Goal: Book appointment/travel/reservation

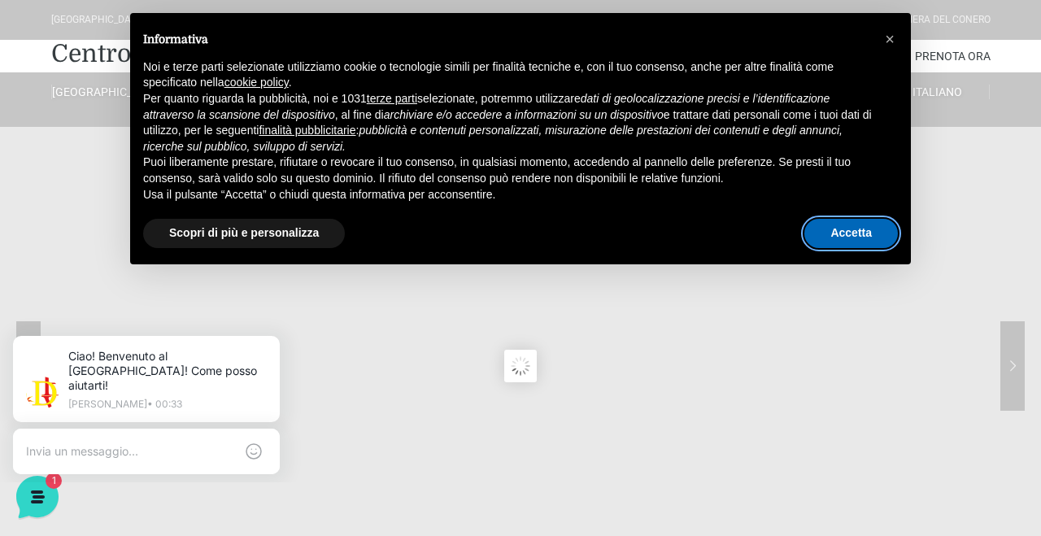
click at [833, 229] on button "Accetta" at bounding box center [850, 233] width 93 height 29
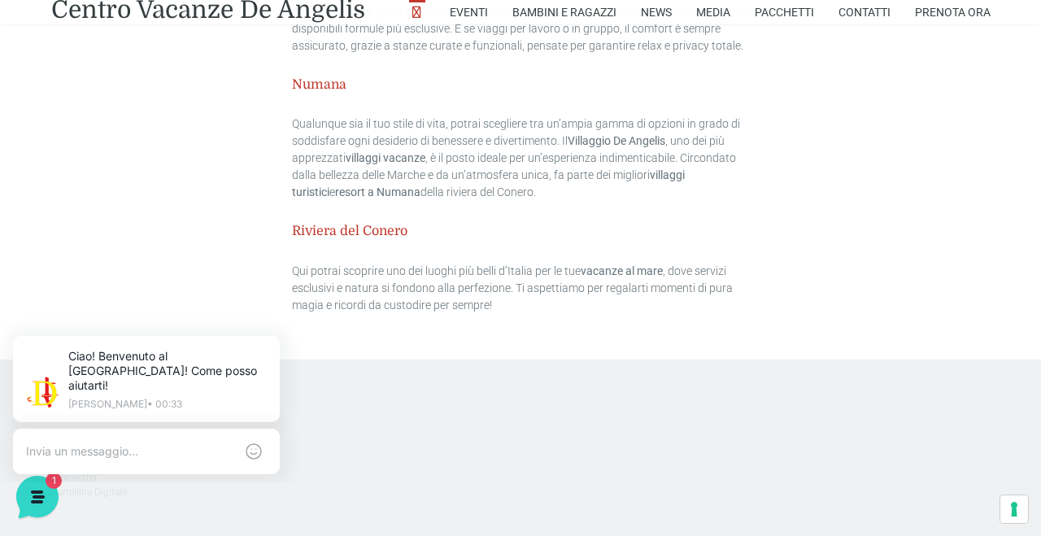
scroll to position [4831, 0]
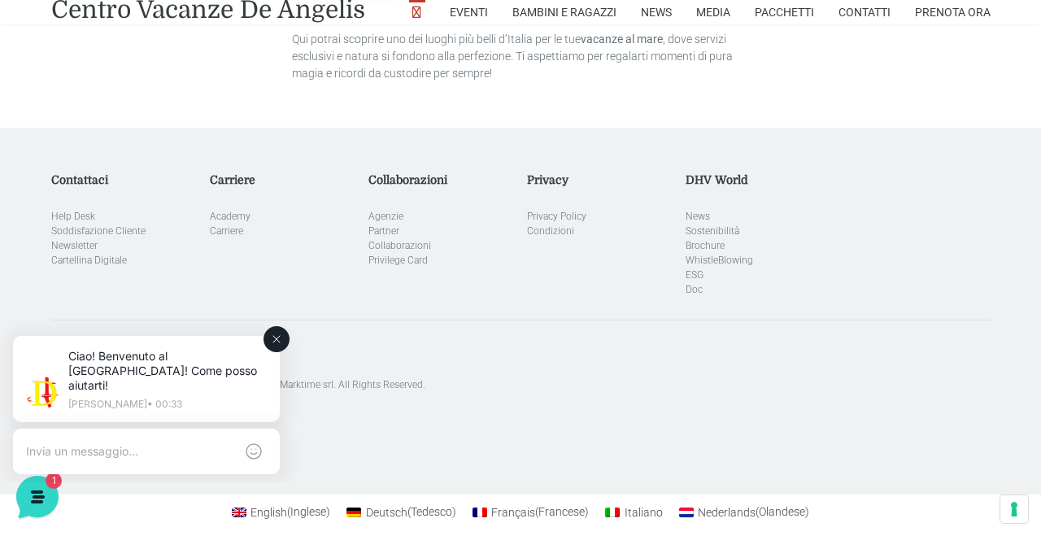
click at [278, 339] on icon at bounding box center [276, 338] width 13 height 13
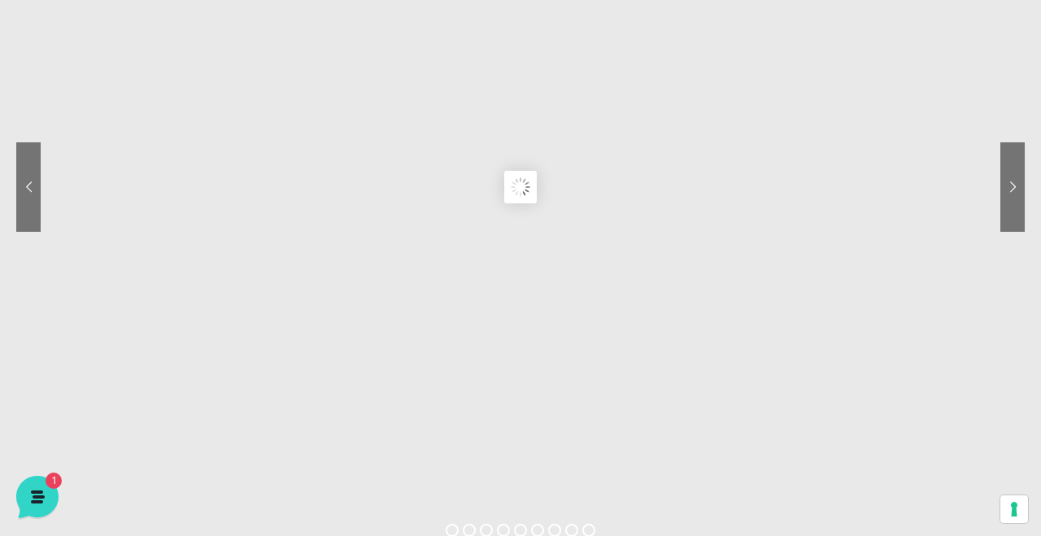
scroll to position [0, 0]
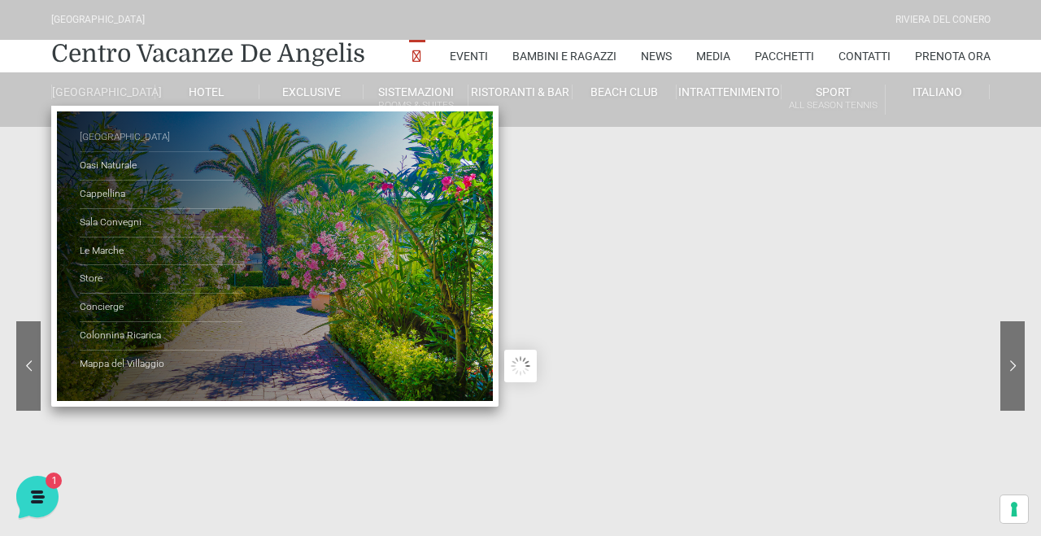
click at [101, 147] on link "[GEOGRAPHIC_DATA]" at bounding box center [161, 138] width 163 height 28
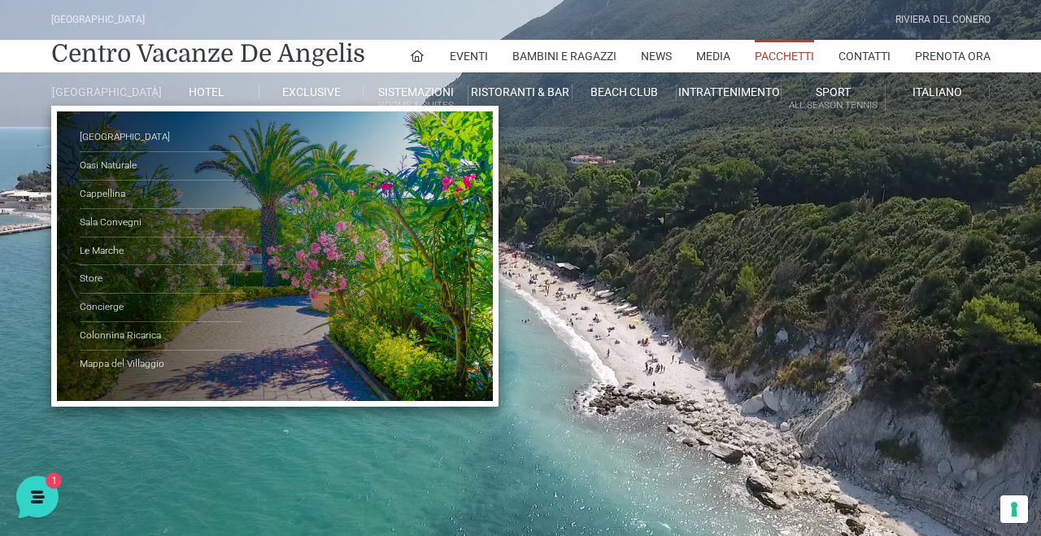
click at [111, 99] on link "[GEOGRAPHIC_DATA]" at bounding box center [103, 92] width 104 height 15
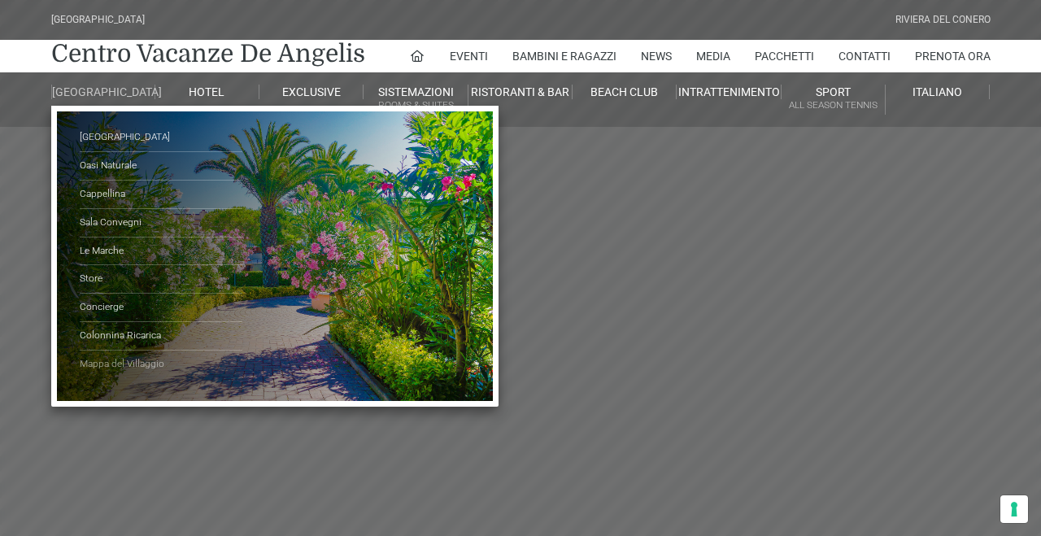
click at [124, 376] on link "Mappa del Villaggio" at bounding box center [161, 364] width 163 height 28
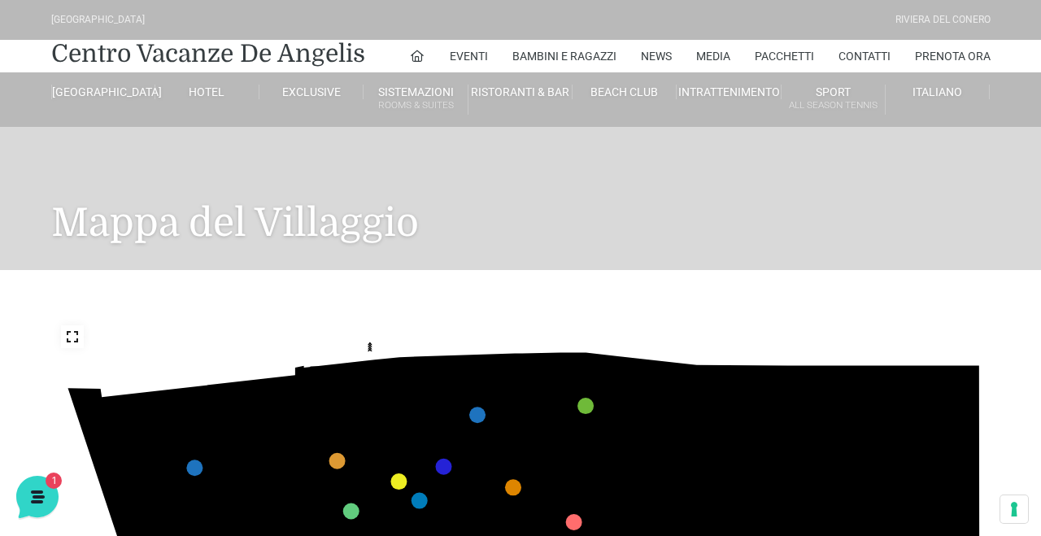
drag, startPoint x: 266, startPoint y: 378, endPoint x: 255, endPoint y: 306, distance: 72.3
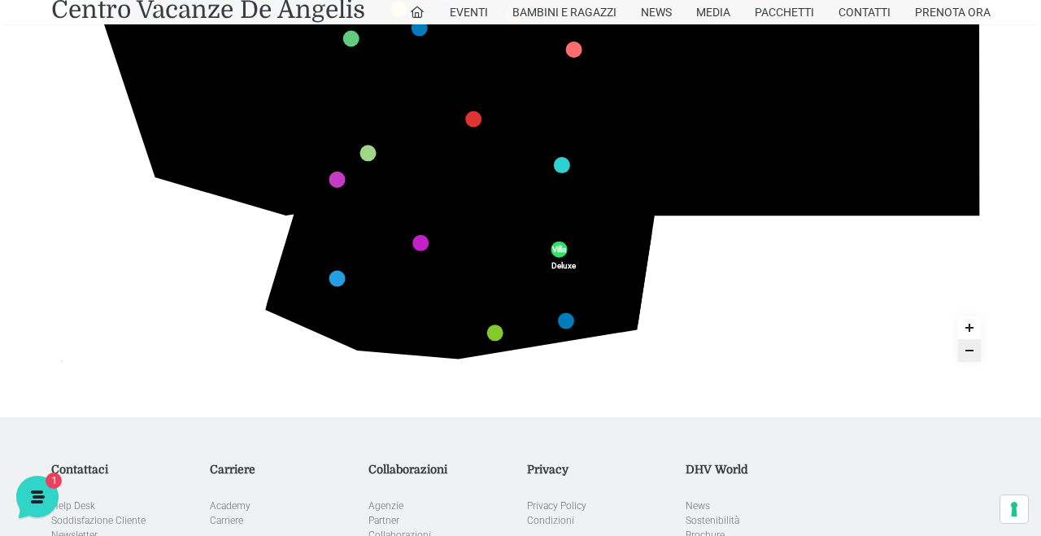
scroll to position [483, 0]
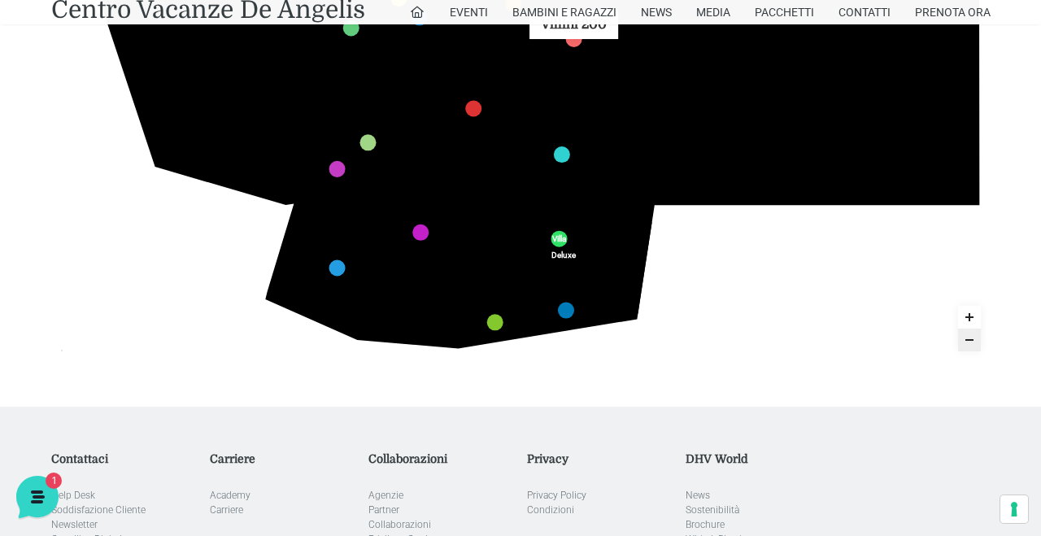
click at [569, 34] on link "Villini 200 marker" at bounding box center [573, 39] width 16 height 16
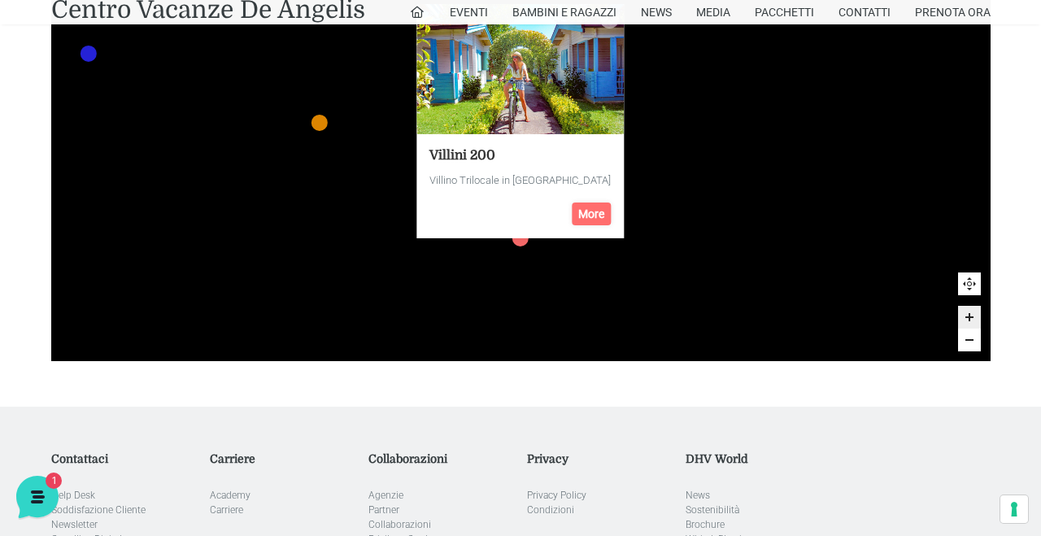
click at [377, 98] on icon "436 435 437 434 441 430 440 431 439 432 438 433 424 423 425 422 429 418 428 419…" at bounding box center [346, 430] width 3122 height 1756
click at [770, 128] on icon "436 435 437 434 441 430 440 431 439 432 438 433 424 423 425 422 429 418 428 419…" at bounding box center [346, 430] width 3122 height 1756
click at [589, 213] on link "More" at bounding box center [590, 213] width 39 height 23
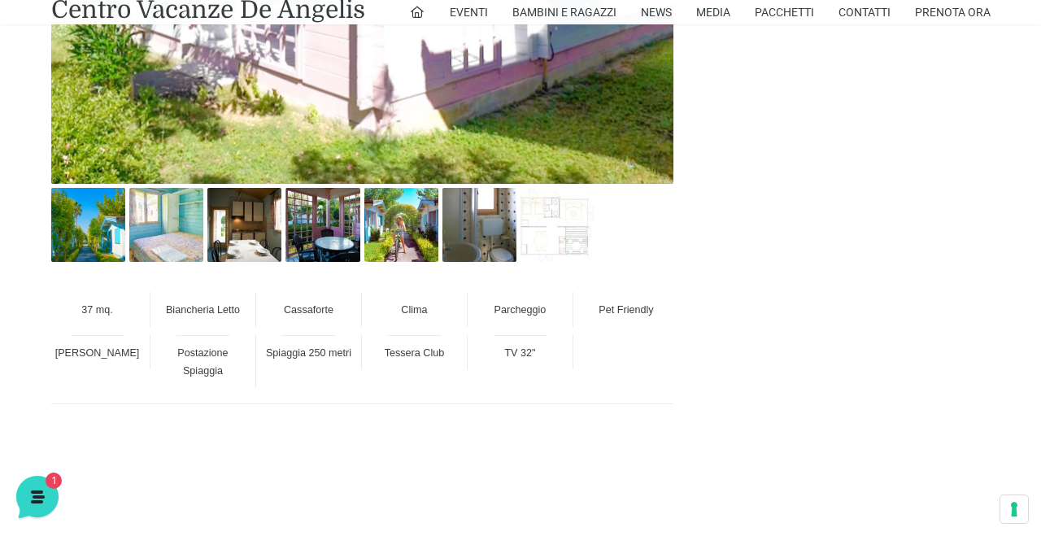
scroll to position [1055, 0]
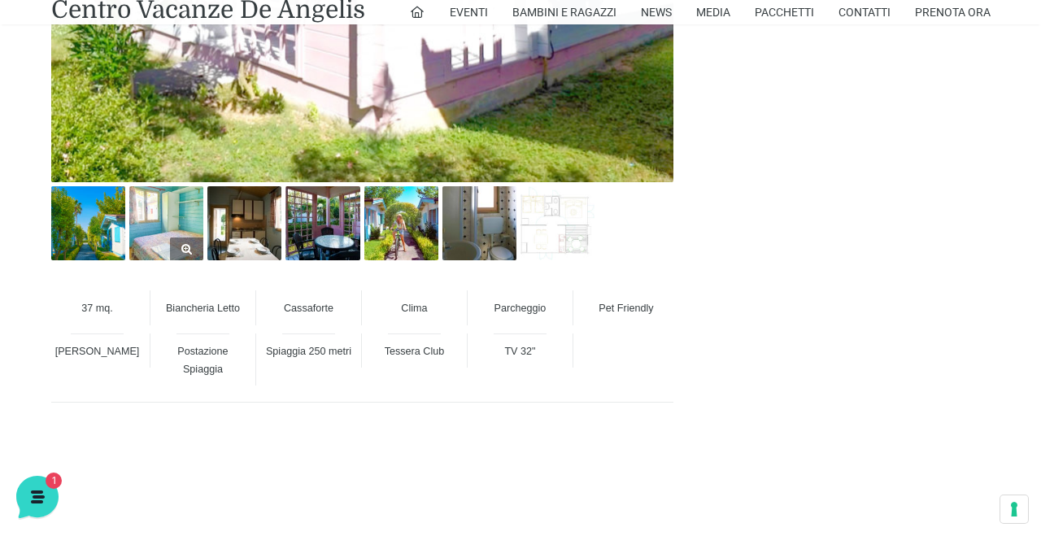
click at [175, 229] on img at bounding box center [166, 223] width 74 height 74
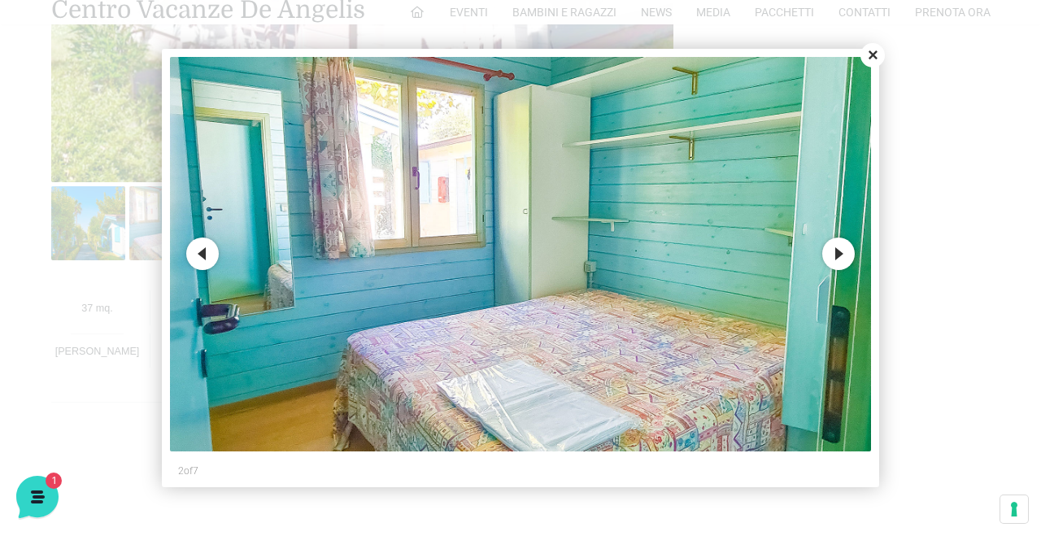
click at [841, 249] on button "Next" at bounding box center [838, 253] width 33 height 33
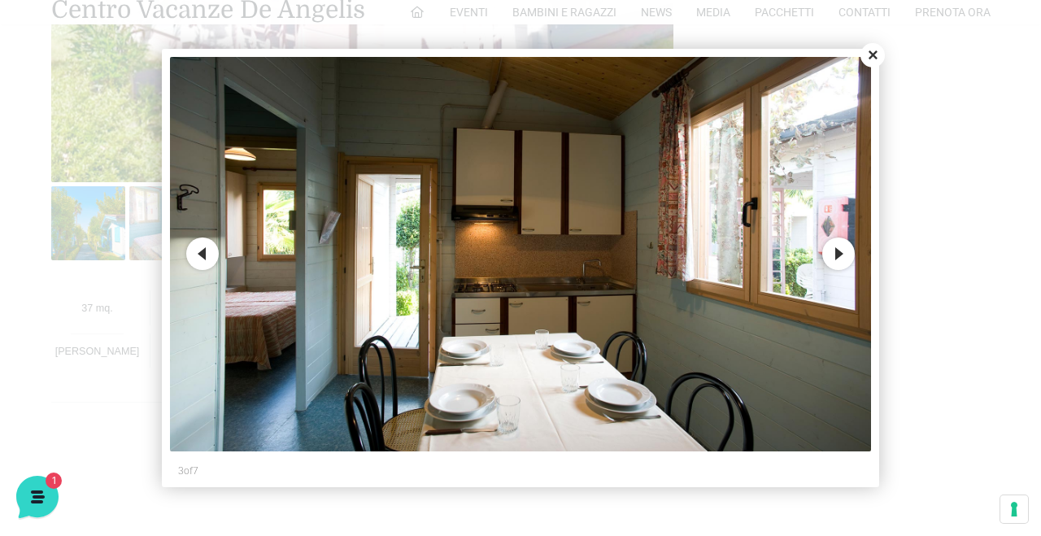
click at [841, 249] on button "Next" at bounding box center [838, 253] width 33 height 33
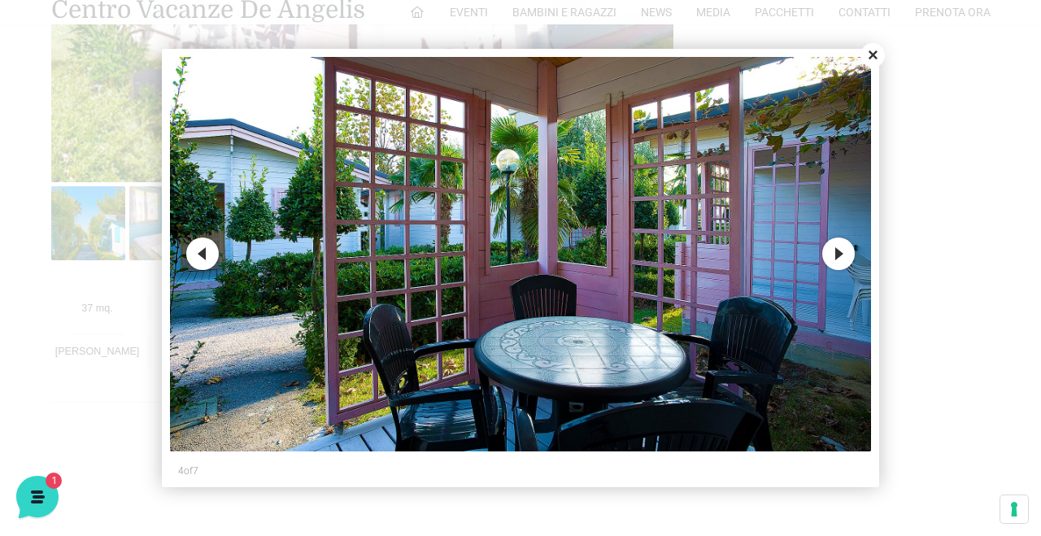
click at [841, 249] on button "Next" at bounding box center [838, 253] width 33 height 33
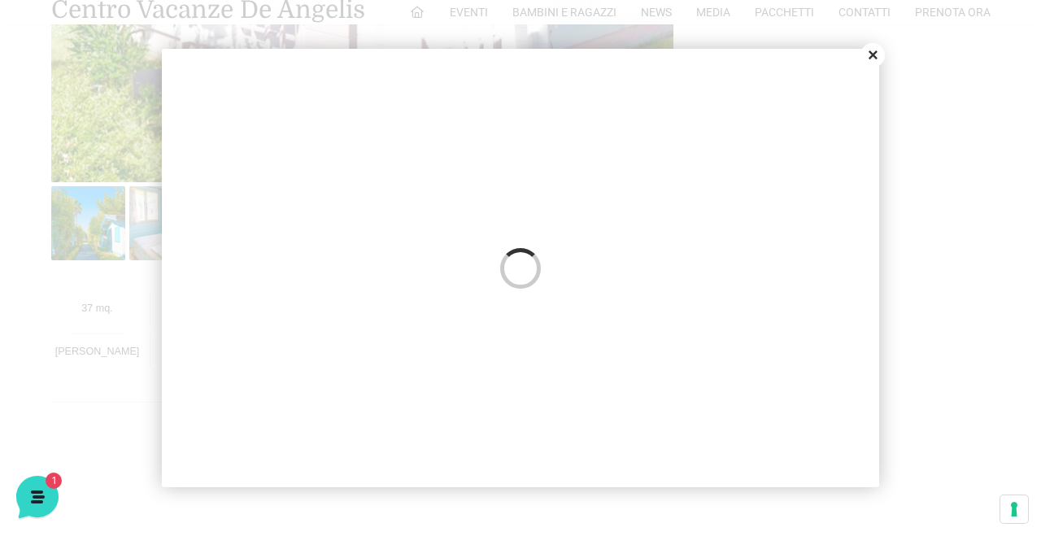
click at [841, 249] on div "Previous Next 4 of 7" at bounding box center [520, 268] width 701 height 422
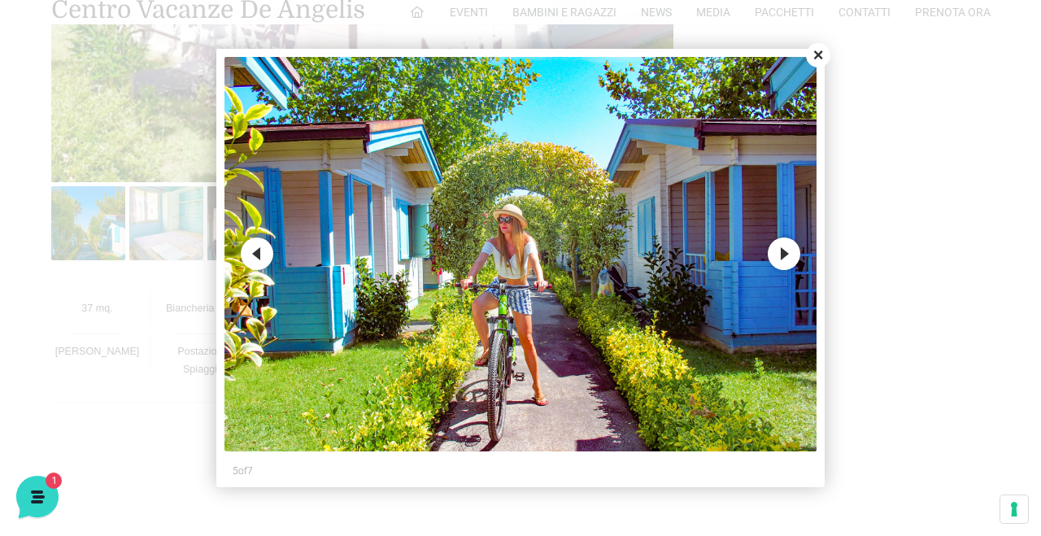
click at [786, 251] on button "Next" at bounding box center [783, 253] width 33 height 33
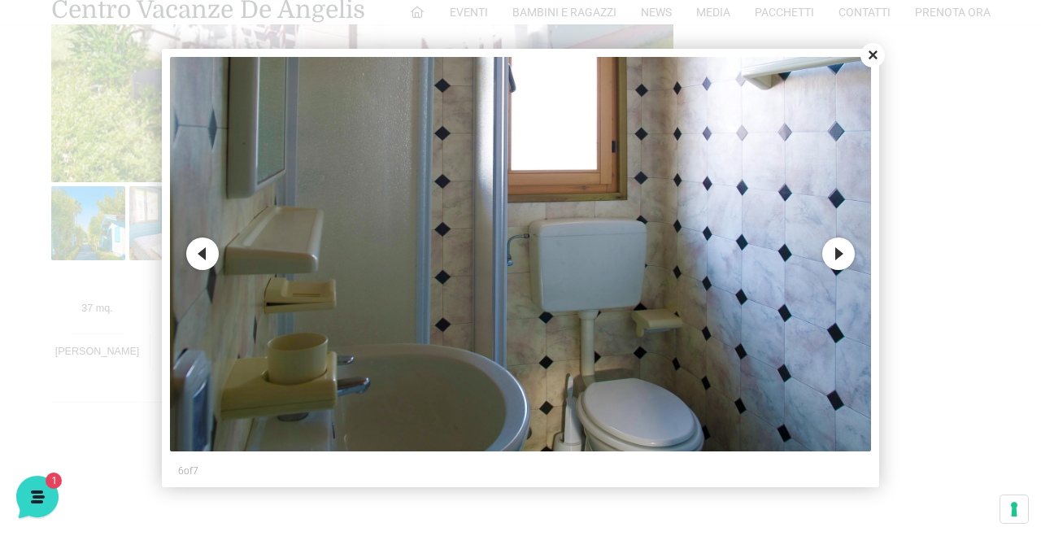
click at [874, 53] on button "Close" at bounding box center [872, 55] width 24 height 24
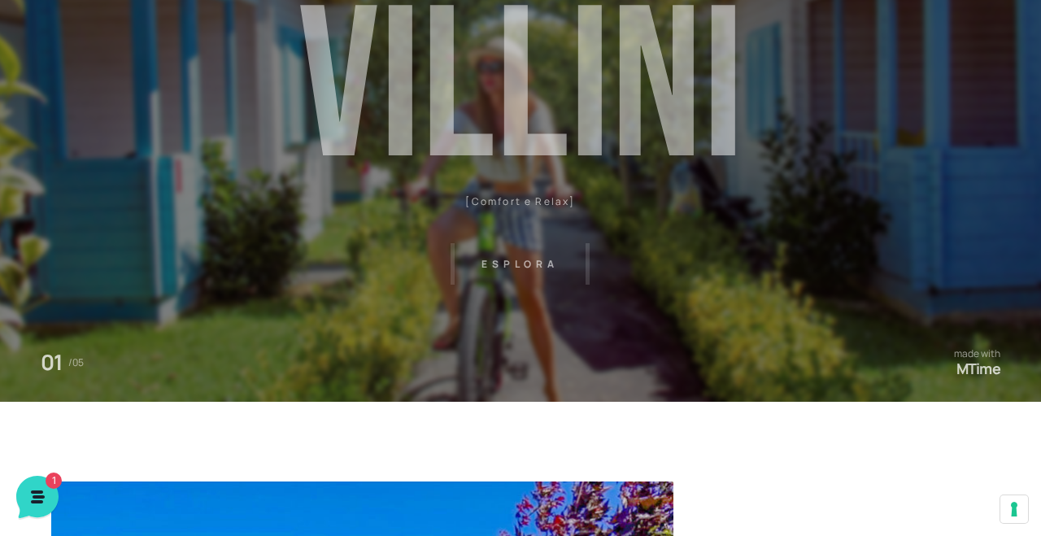
scroll to position [0, 0]
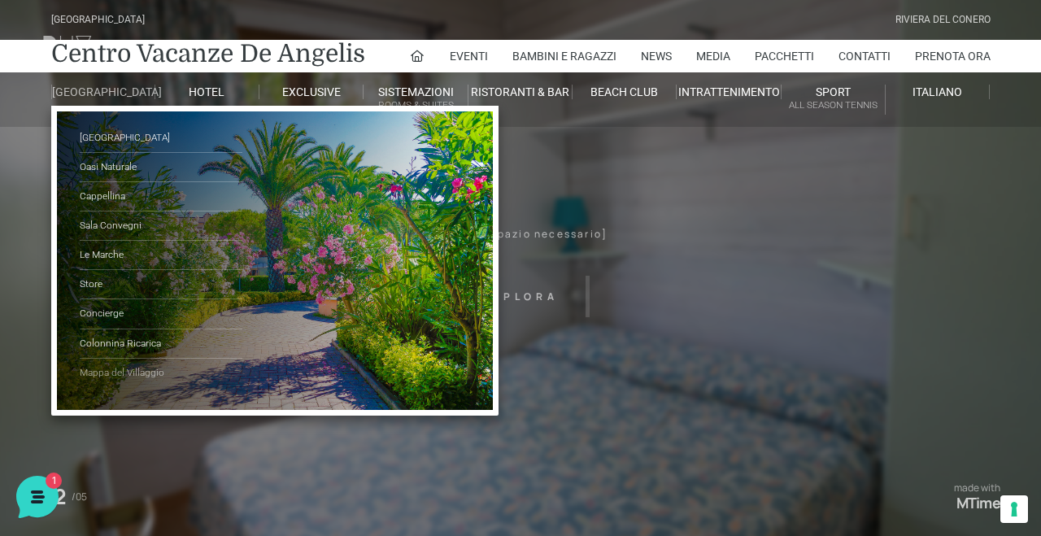
click at [124, 385] on link "Mappa del Villaggio" at bounding box center [161, 372] width 163 height 28
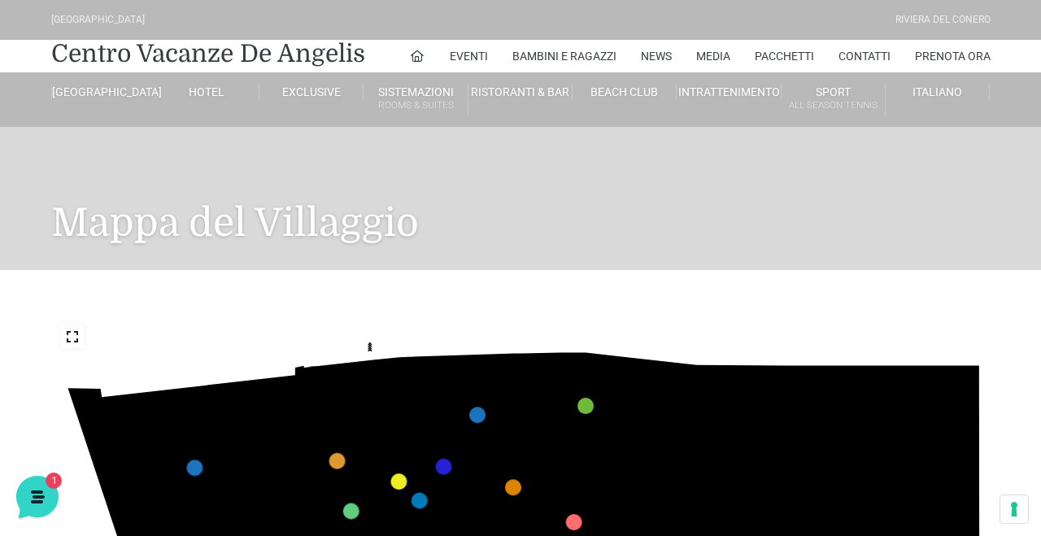
click at [286, 416] on polygon at bounding box center [283, 410] width 19 height 43
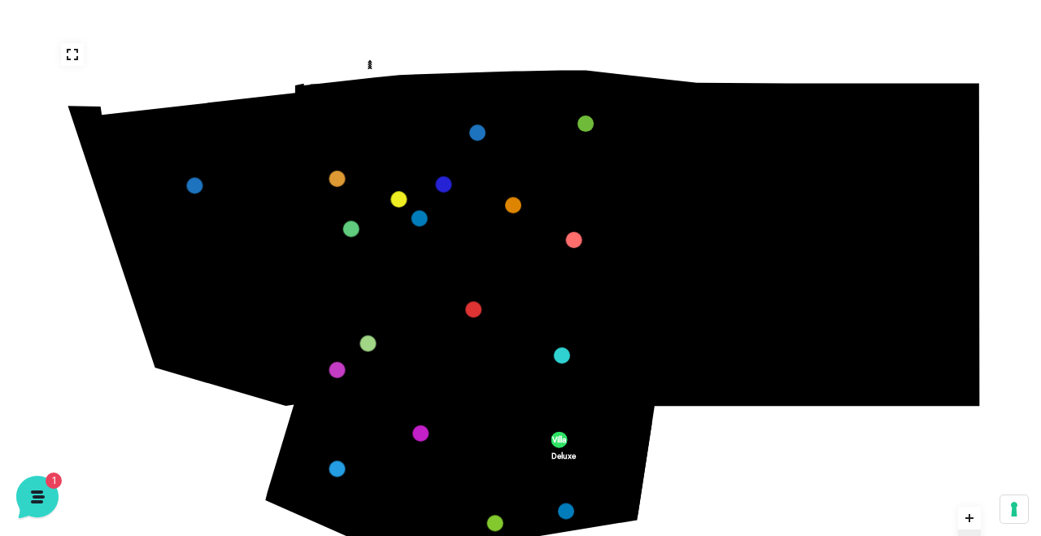
scroll to position [314, 0]
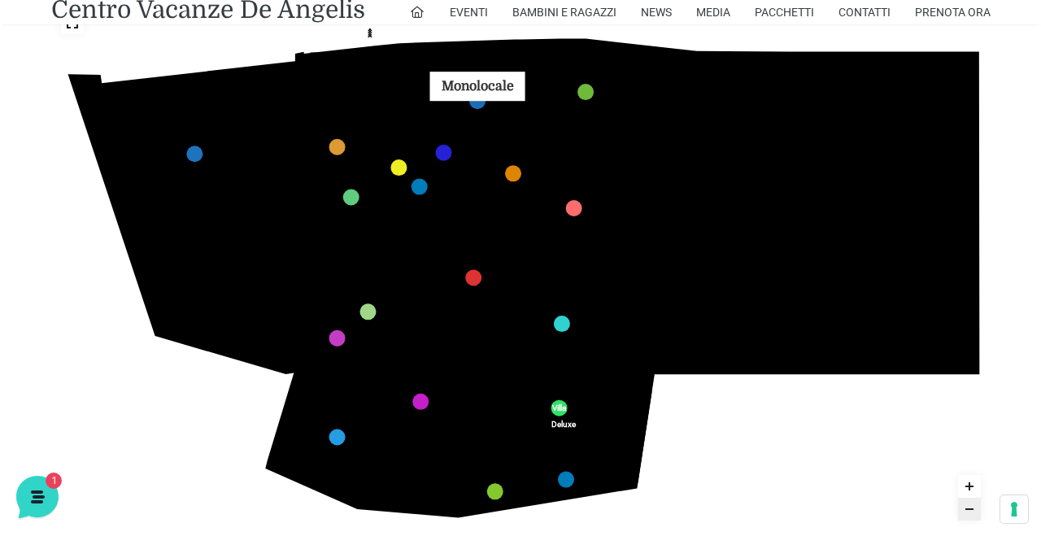
click at [476, 102] on link "Monolocale marker" at bounding box center [476, 101] width 16 height 16
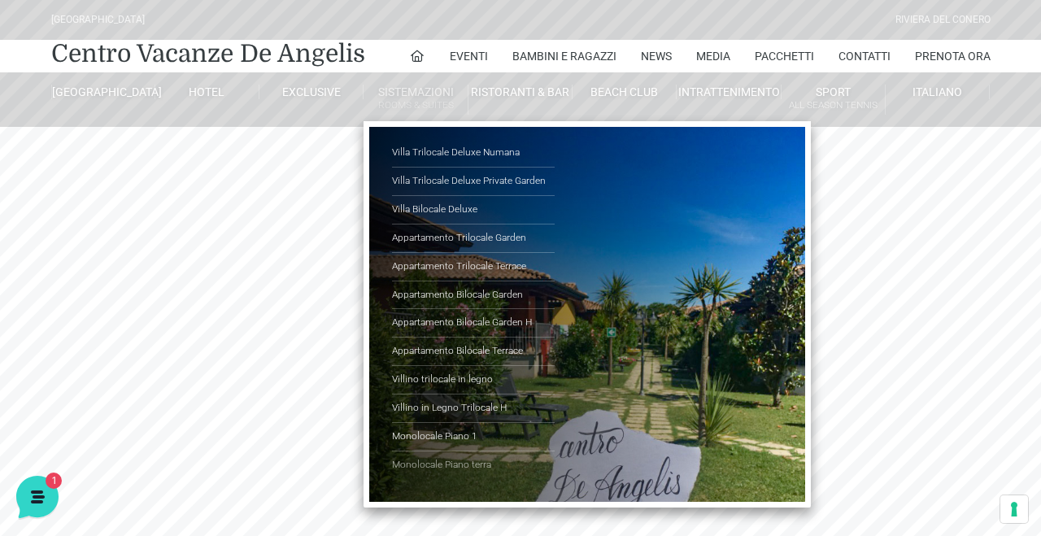
click at [412, 463] on link "Monolocale Piano terra" at bounding box center [473, 465] width 163 height 28
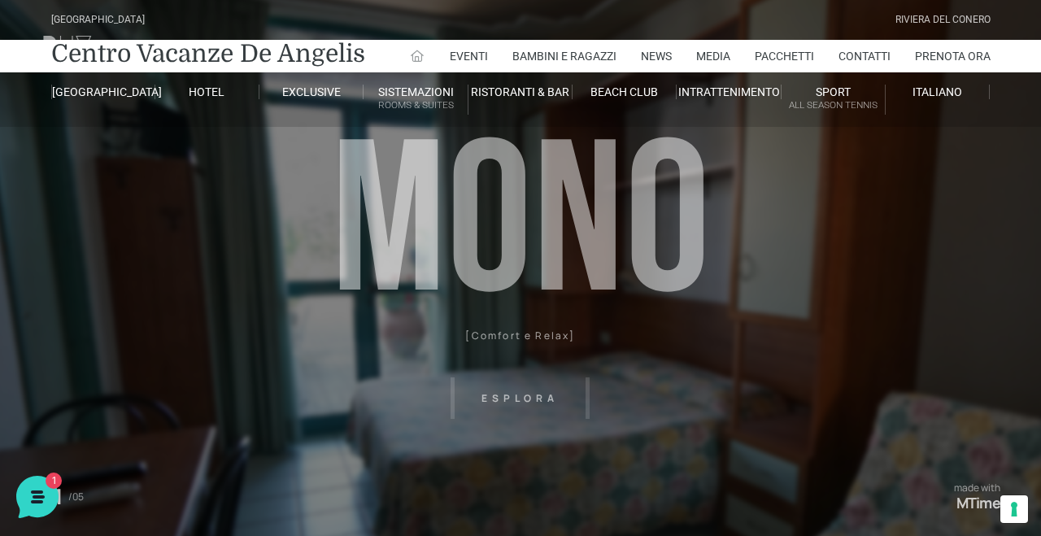
click at [411, 54] on icon at bounding box center [417, 56] width 15 height 15
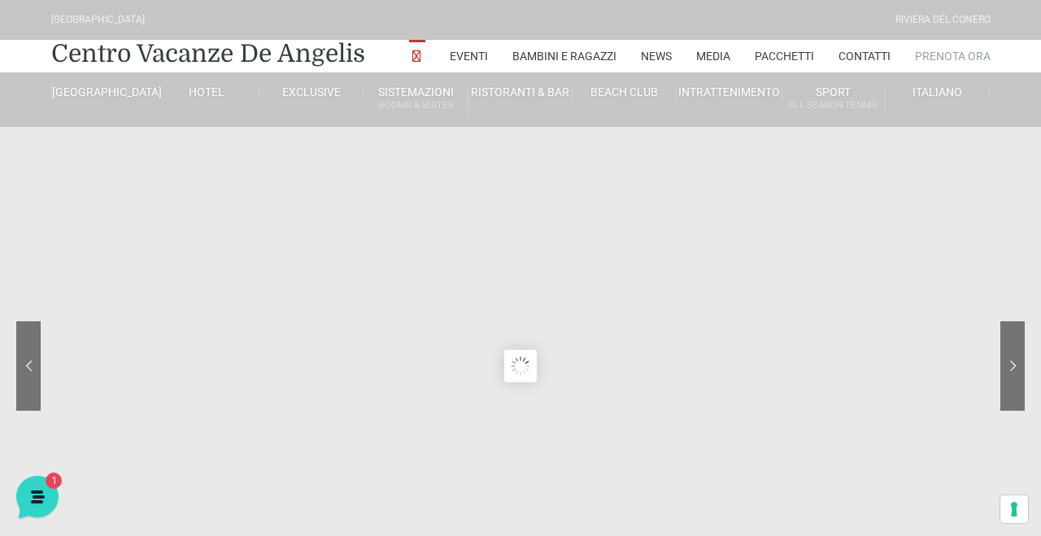
click at [952, 54] on link "Prenota Ora" at bounding box center [953, 56] width 76 height 33
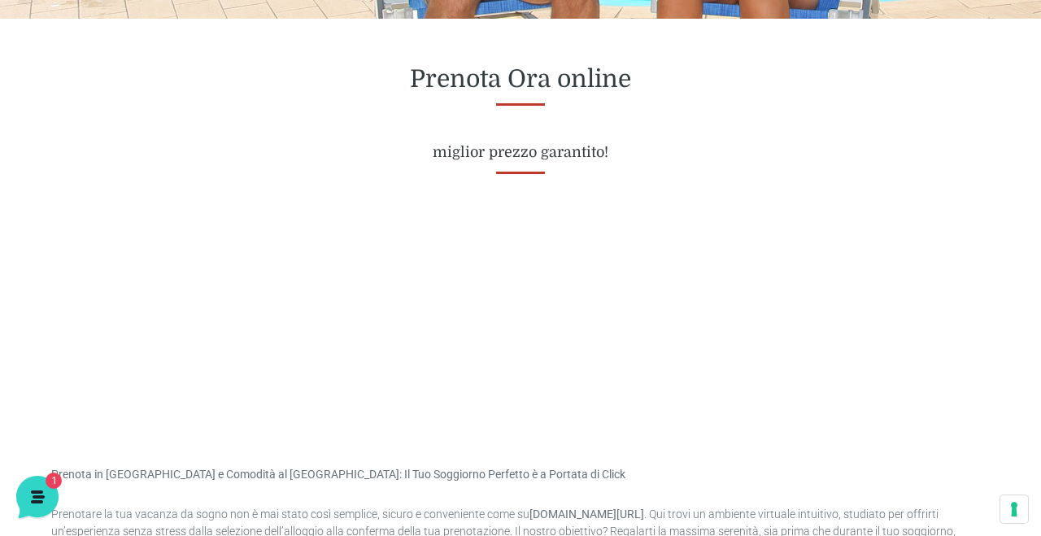
scroll to position [629, 0]
